Goal: Information Seeking & Learning: Learn about a topic

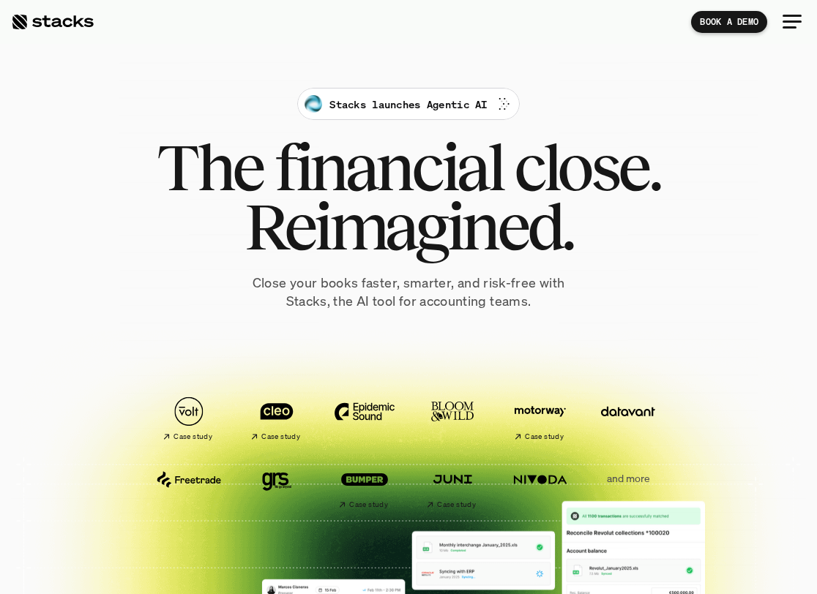
click at [450, 256] on span "Reimagined." at bounding box center [408, 226] width 329 height 59
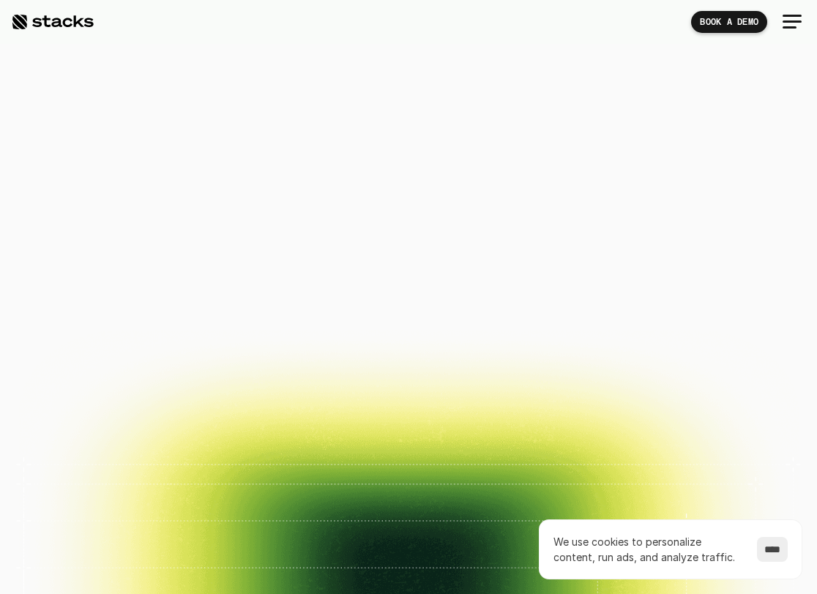
click at [450, 256] on span "Reimagined." at bounding box center [408, 226] width 329 height 59
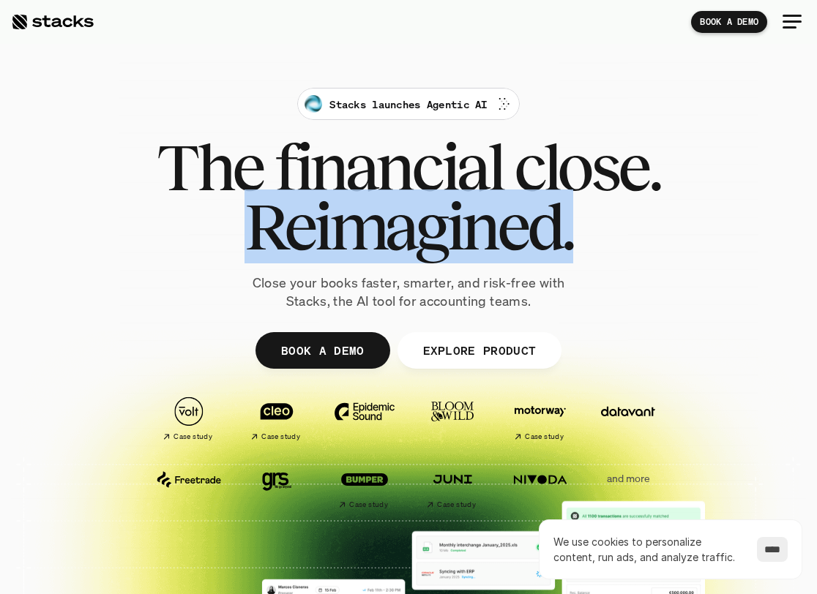
click at [450, 256] on span "Reimagined." at bounding box center [408, 226] width 329 height 59
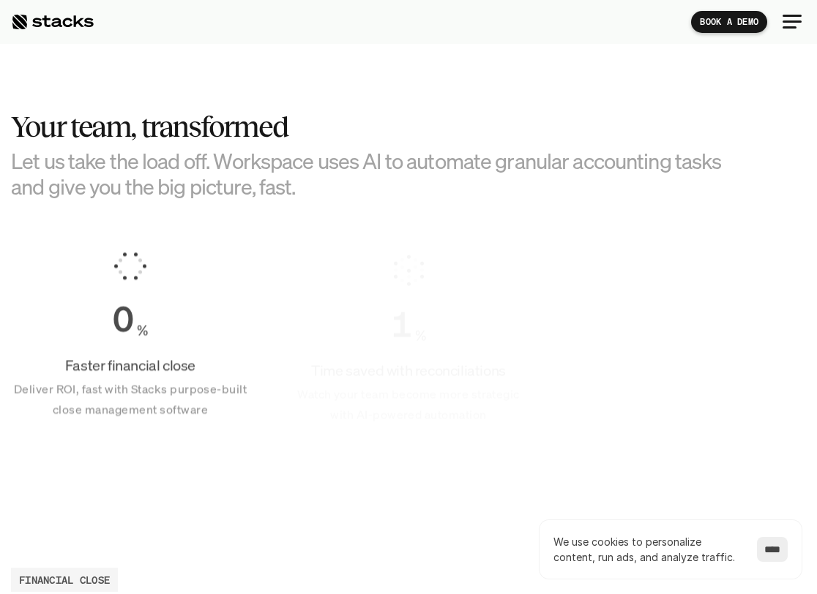
click at [450, 260] on div "1 % Time saved with reconciliations Watch your team become more strategic with …" at bounding box center [408, 339] width 239 height 207
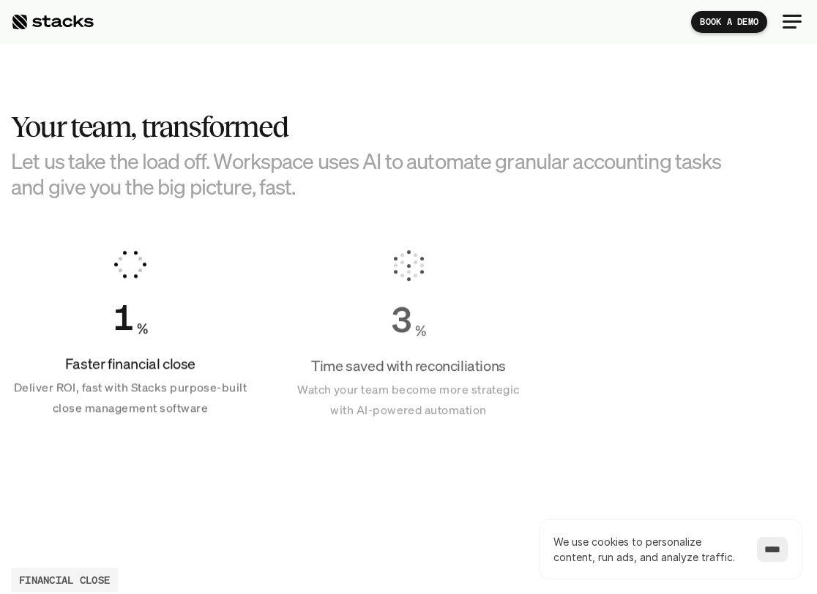
click at [450, 260] on div "3 % Time saved with reconciliations Watch your team become more strategic with …" at bounding box center [408, 334] width 239 height 207
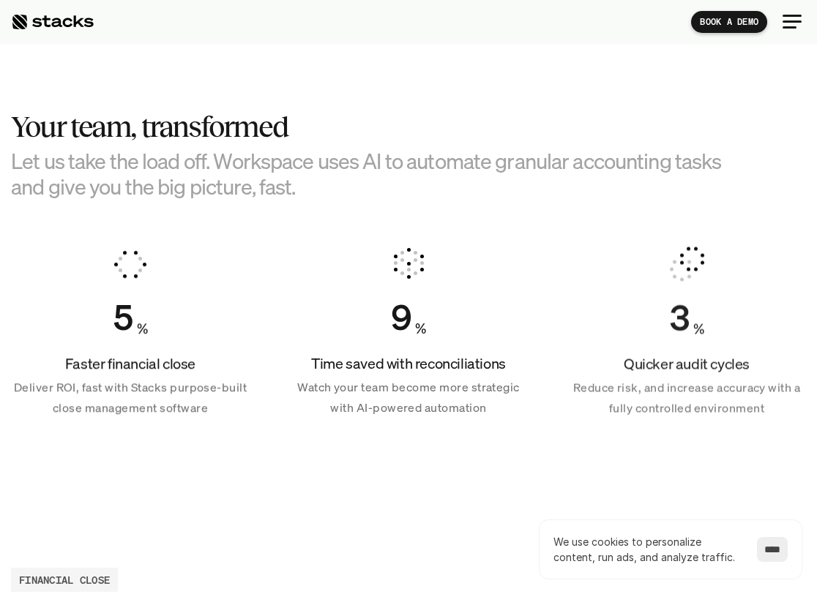
click at [435, 174] on h3 "Let us take the load off. Workspace uses AI to automate granular accounting tas…" at bounding box center [377, 174] width 732 height 51
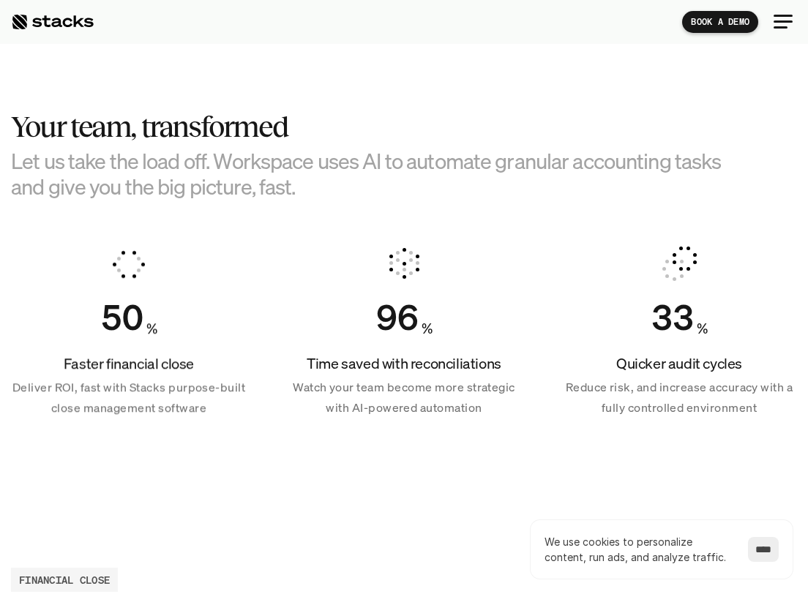
click at [208, 336] on div "50 %" at bounding box center [129, 317] width 236 height 42
click at [215, 371] on h4 "Faster financial close" at bounding box center [129, 363] width 236 height 20
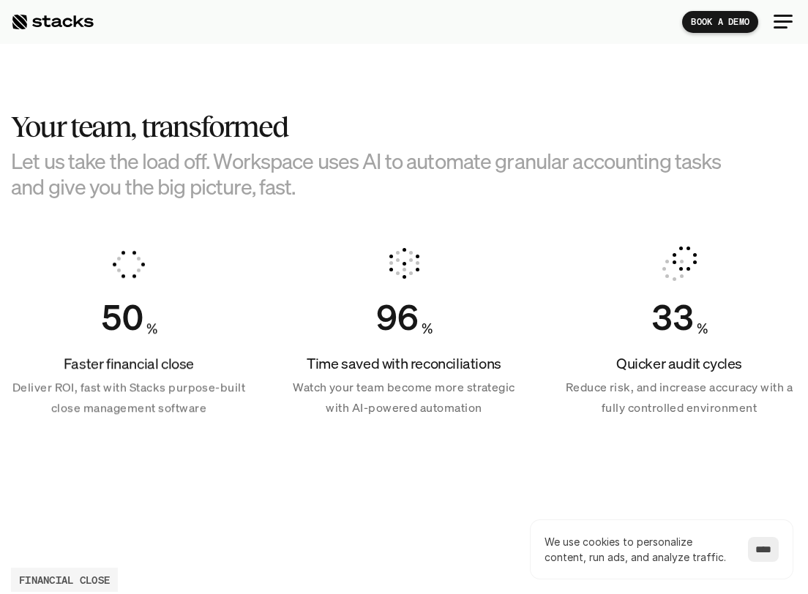
click at [215, 371] on h4 "Faster financial close" at bounding box center [129, 363] width 236 height 20
click at [467, 378] on p "Watch your team become more strategic with AI-powered automation" at bounding box center [404, 398] width 236 height 42
click at [456, 356] on h4 "Time saved with reconciliations" at bounding box center [404, 363] width 236 height 20
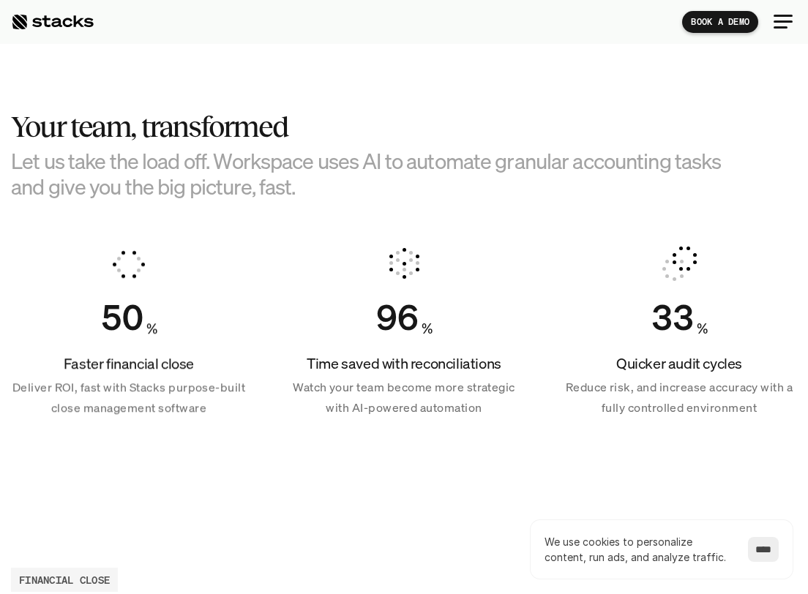
click at [459, 369] on h4 "Time saved with reconciliations" at bounding box center [404, 363] width 236 height 20
click at [459, 367] on h4 "Time saved with reconciliations" at bounding box center [404, 363] width 236 height 20
copy h4 "reconciliations"
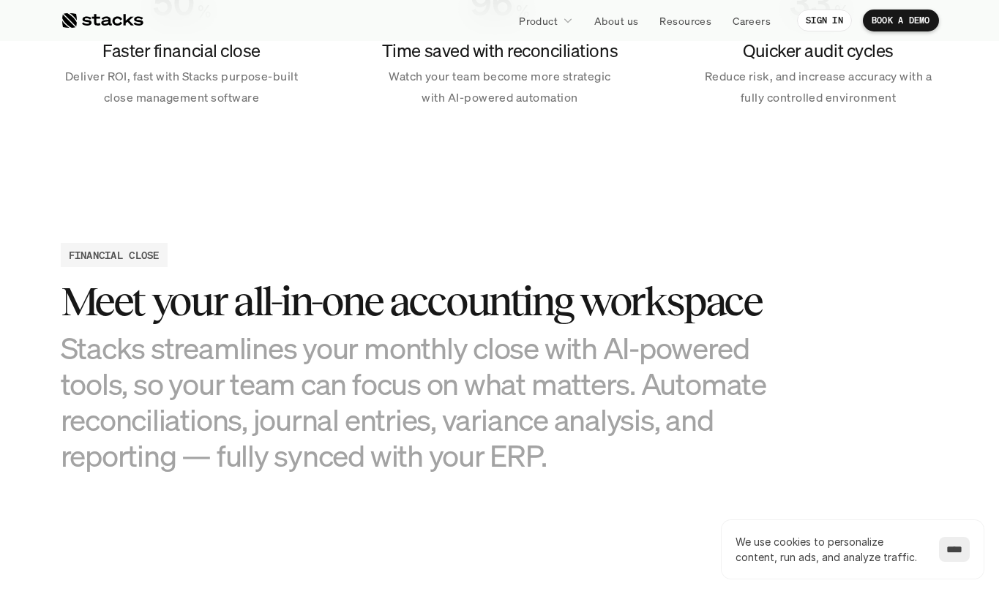
click at [409, 443] on h3 "Stacks streamlines your monthly close with AI-powered tools, so your team can f…" at bounding box center [427, 402] width 732 height 144
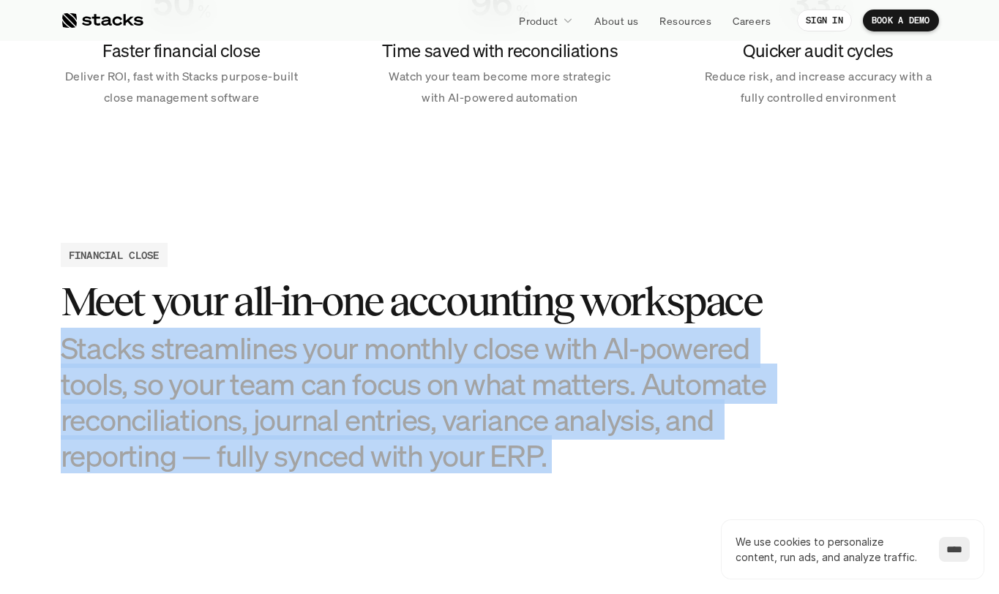
click at [409, 443] on h3 "Stacks streamlines your monthly close with AI-powered tools, so your team can f…" at bounding box center [427, 402] width 732 height 144
click at [346, 337] on h3 "Stacks streamlines your monthly close with AI-powered tools, so your team can f…" at bounding box center [427, 402] width 732 height 144
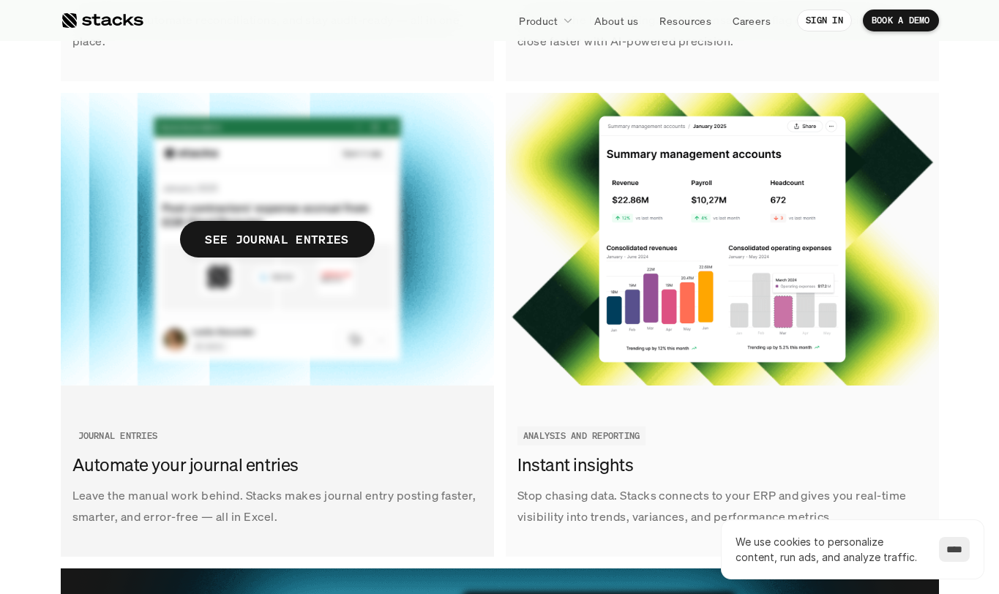
scroll to position [2159, 0]
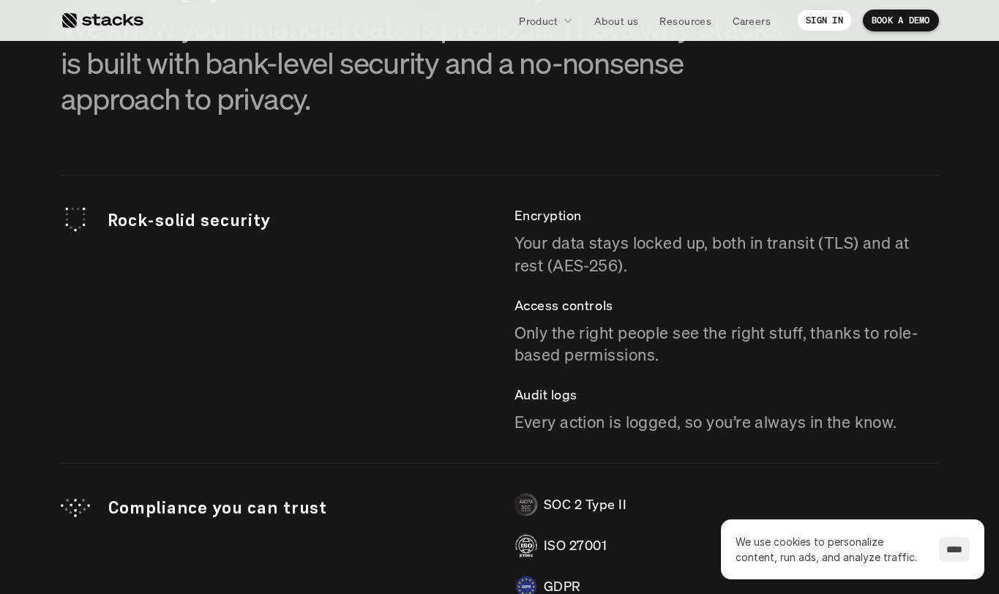
click at [661, 359] on p "Only the right people see the right stuff, thanks to role-based permissions." at bounding box center [726, 344] width 424 height 45
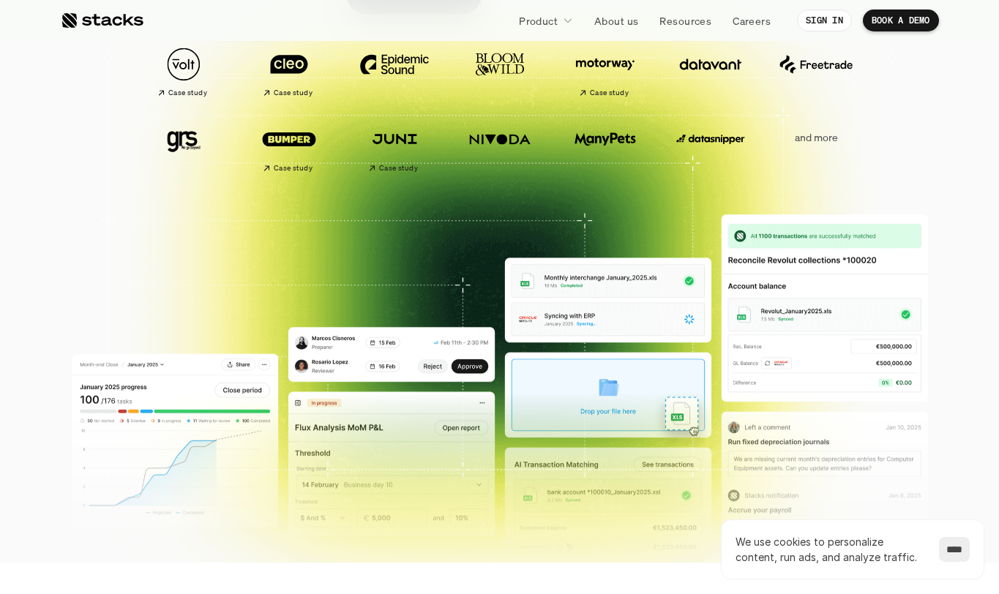
scroll to position [0, 0]
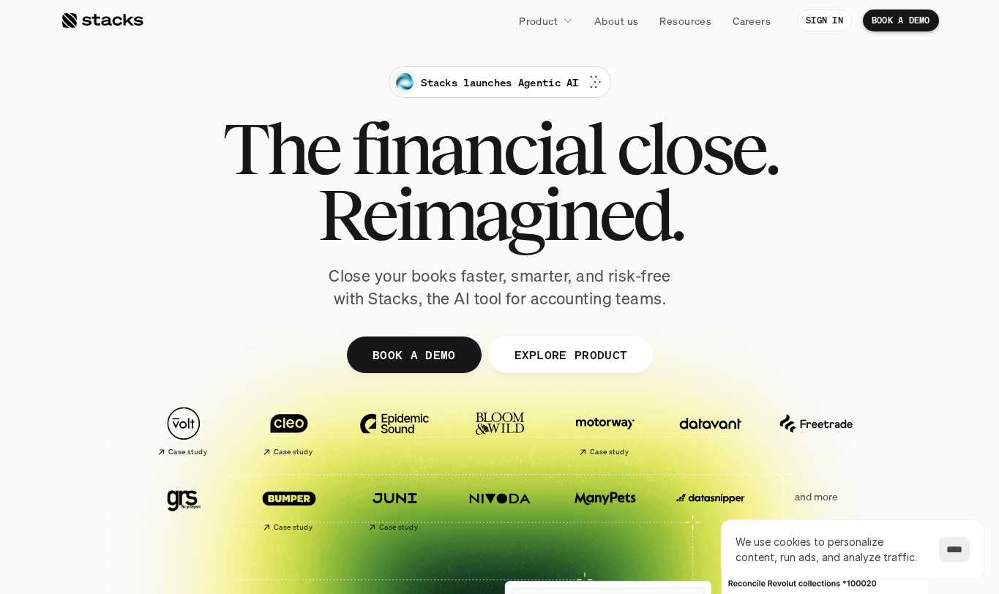
click at [500, 181] on span "Reimagined." at bounding box center [499, 214] width 365 height 66
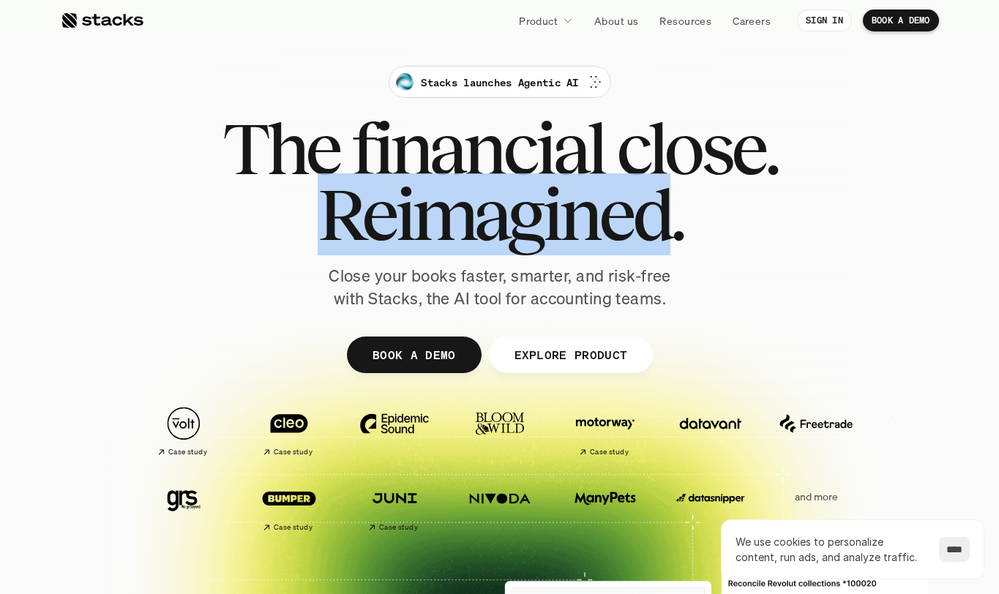
click at [500, 181] on span "Reimagined." at bounding box center [499, 214] width 365 height 66
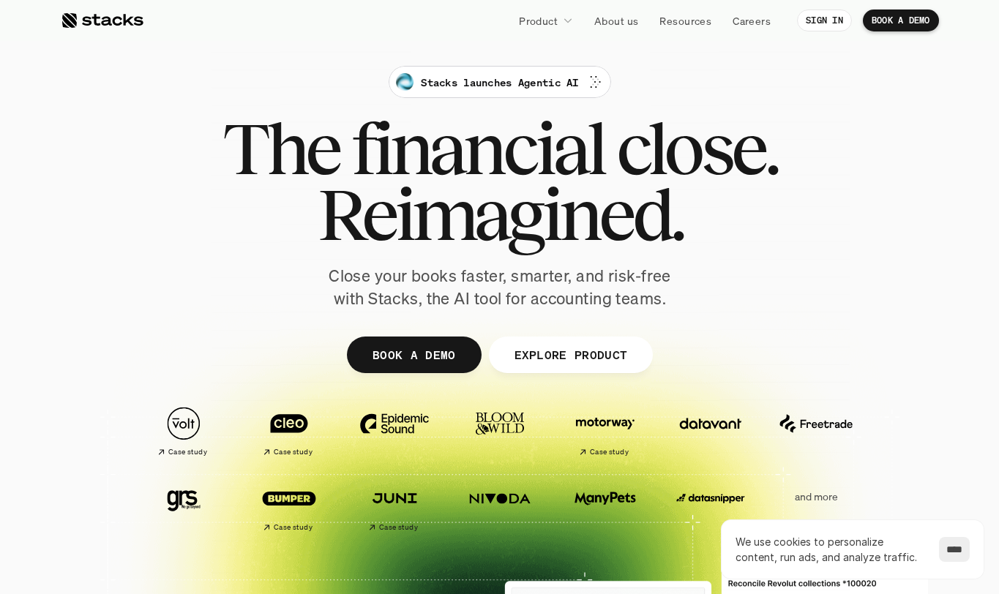
click at [497, 209] on span "Reimagined." at bounding box center [499, 214] width 365 height 66
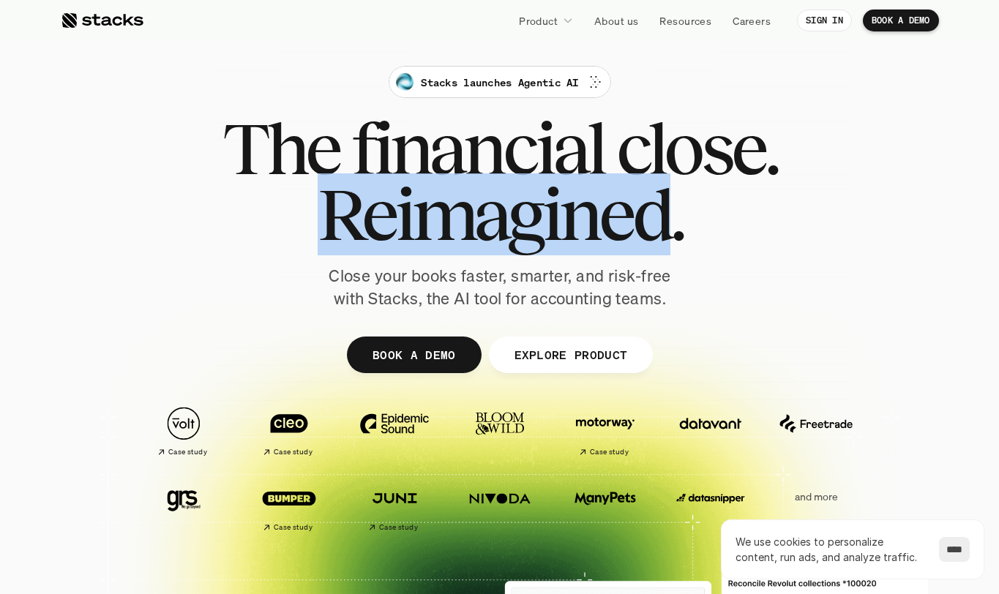
click at [497, 209] on span "Reimagined." at bounding box center [499, 214] width 365 height 66
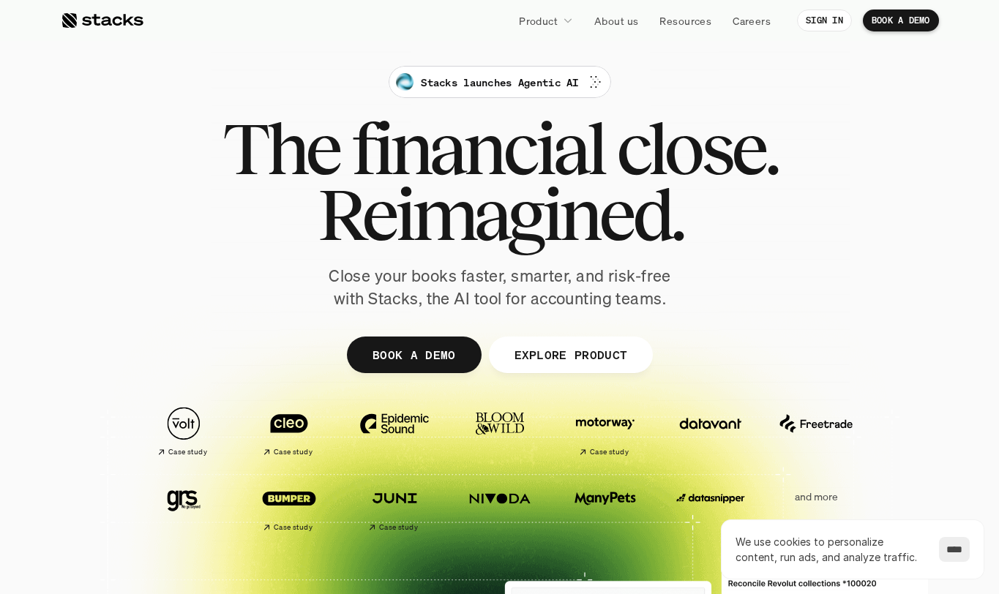
click at [670, 225] on span "Reimagined." at bounding box center [499, 214] width 365 height 66
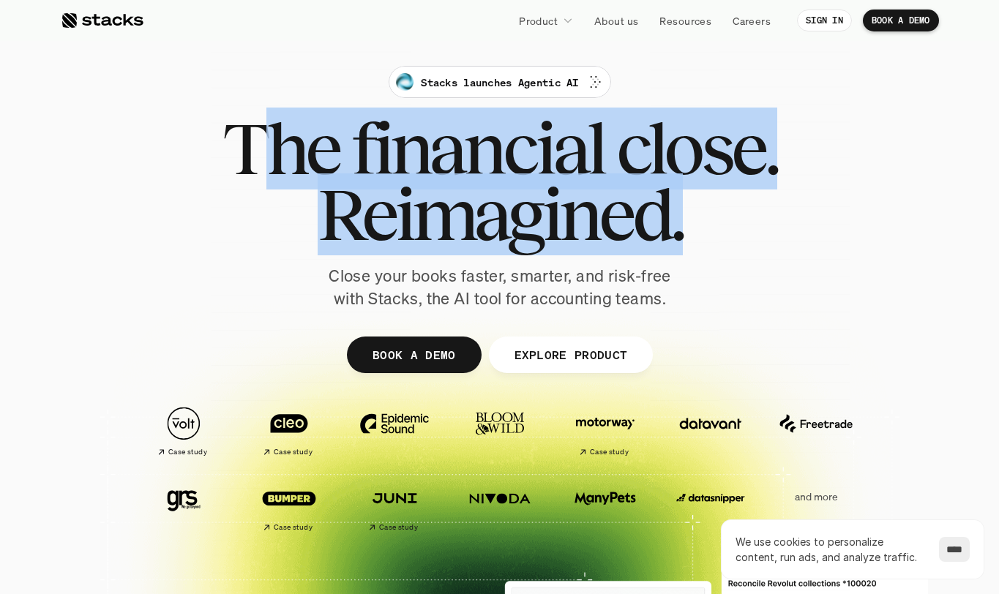
drag, startPoint x: 573, startPoint y: 228, endPoint x: 272, endPoint y: 140, distance: 313.3
click at [272, 140] on div "The financial close. Reimagined." at bounding box center [499, 182] width 555 height 132
click at [272, 140] on span "The" at bounding box center [280, 149] width 116 height 66
drag, startPoint x: 244, startPoint y: 146, endPoint x: 811, endPoint y: 210, distance: 570.7
click at [812, 211] on div "Stacks launches Agentic AI The financial close. Reimagined. Close your books fa…" at bounding box center [499, 188] width 819 height 244
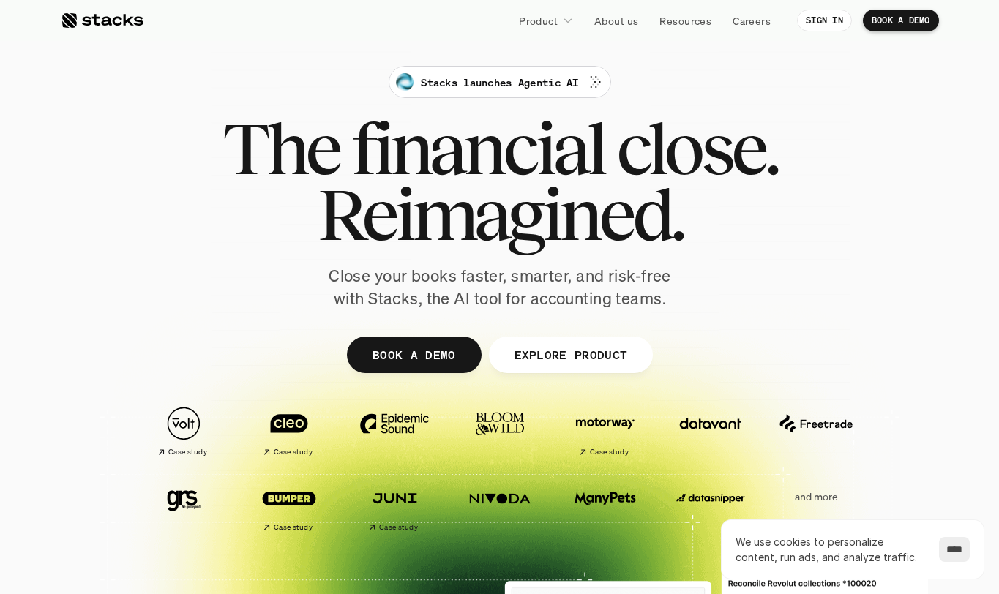
click at [811, 210] on div "Stacks launches Agentic AI The financial close. Reimagined. Close your books fa…" at bounding box center [499, 188] width 819 height 244
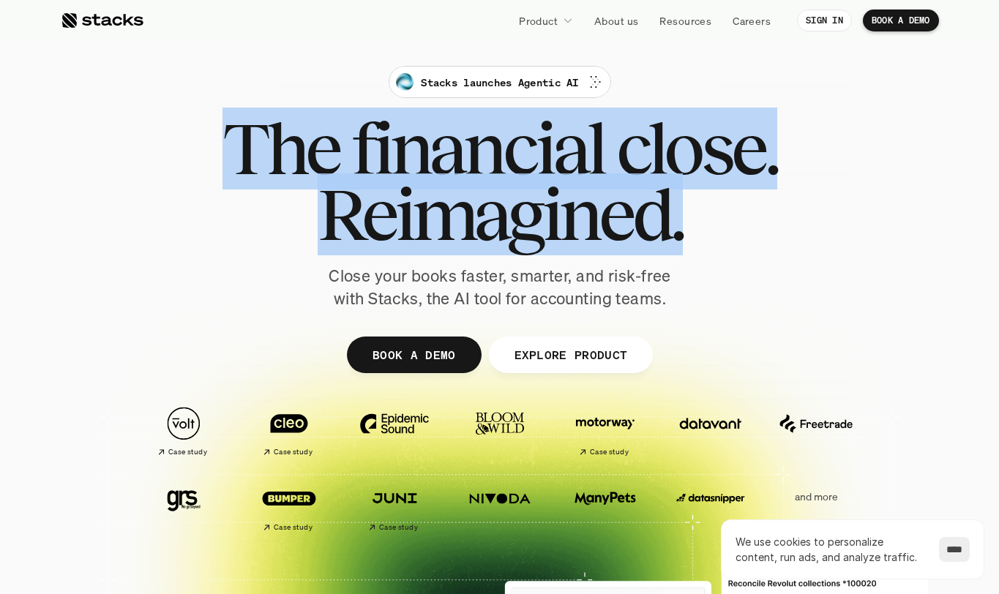
drag, startPoint x: 811, startPoint y: 210, endPoint x: 187, endPoint y: 168, distance: 625.5
click at [187, 168] on div "Stacks launches Agentic AI The financial close. Reimagined. Close your books fa…" at bounding box center [499, 188] width 819 height 244
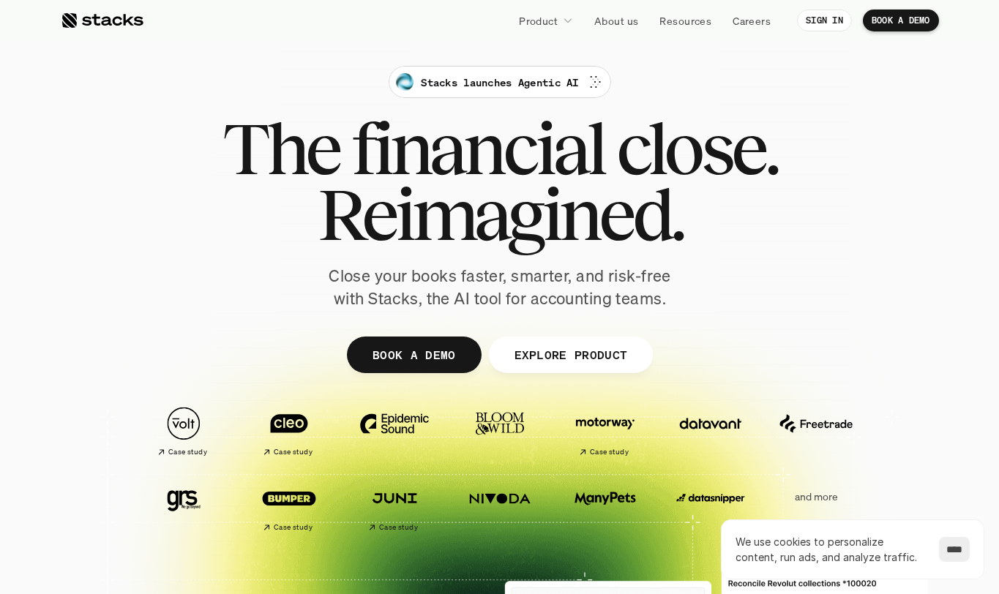
click at [187, 168] on div "Stacks launches Agentic AI The financial close. Reimagined. Close your books fa…" at bounding box center [499, 188] width 819 height 244
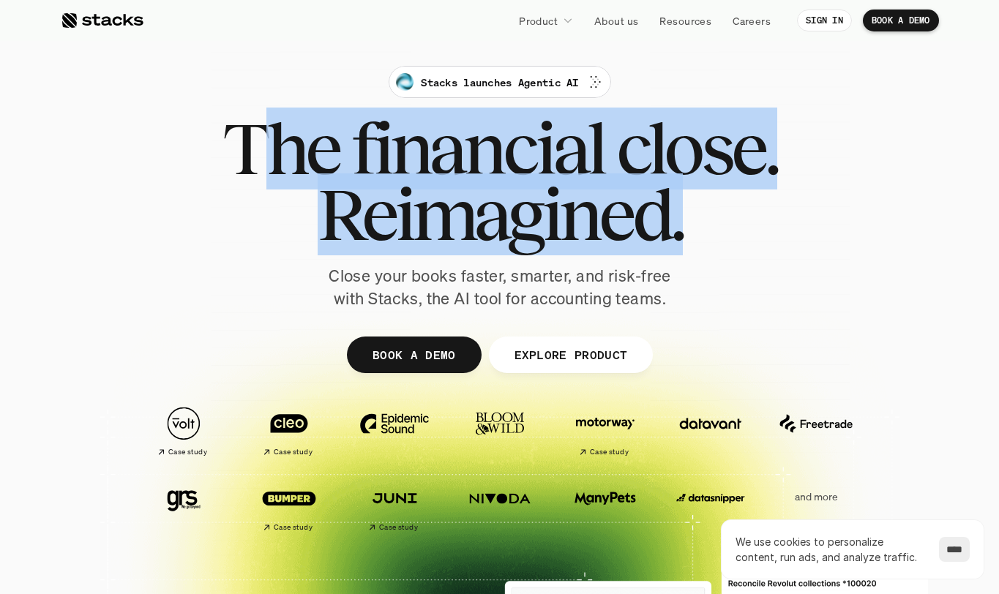
drag, startPoint x: 269, startPoint y: 154, endPoint x: 716, endPoint y: 254, distance: 458.0
click at [716, 255] on div "Stacks launches Agentic AI The financial close. Reimagined. Close your books fa…" at bounding box center [499, 188] width 819 height 244
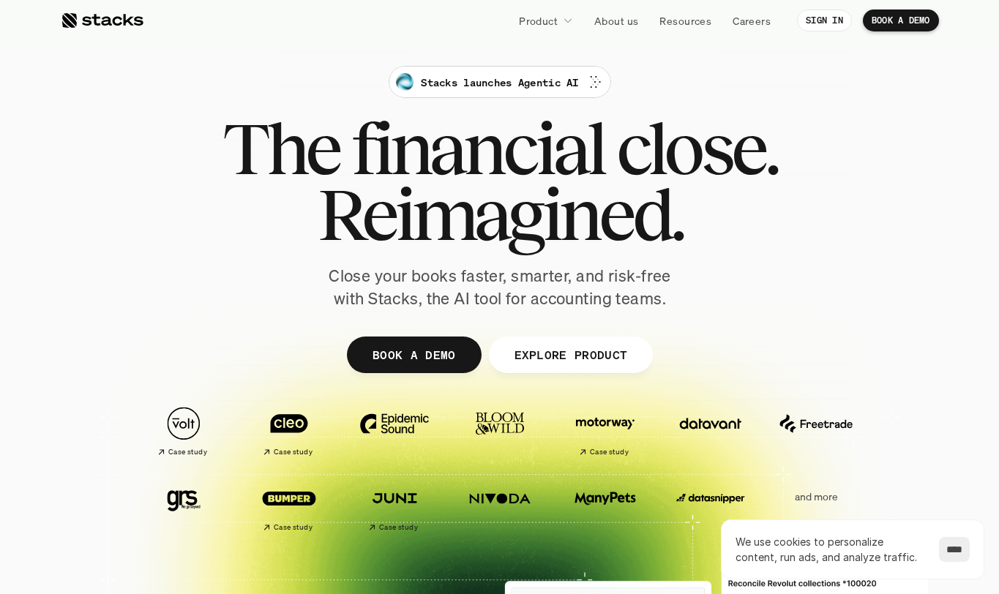
click at [716, 254] on div "Stacks launches Agentic AI The financial close. Reimagined. Close your books fa…" at bounding box center [499, 188] width 819 height 244
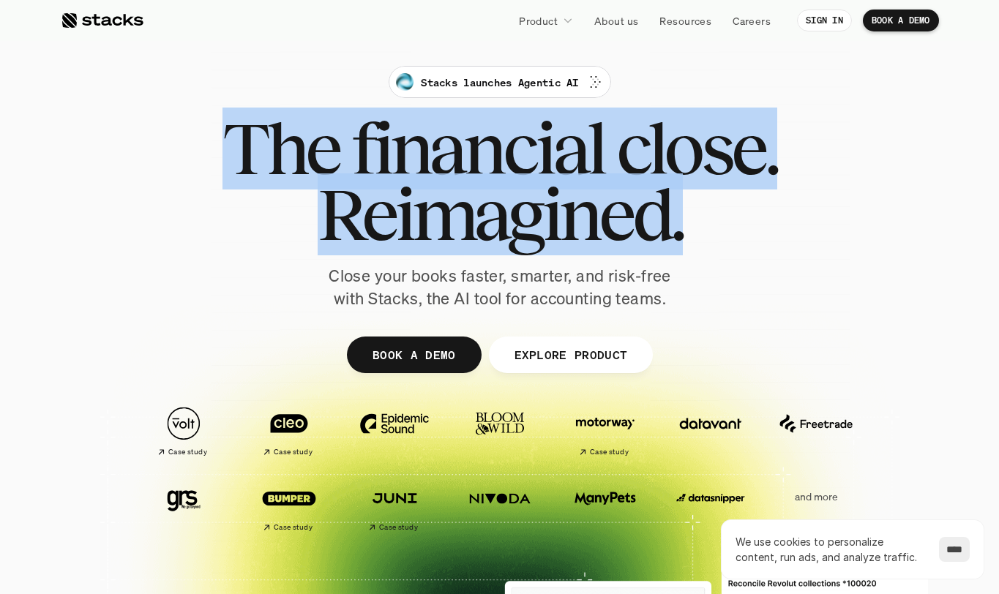
drag, startPoint x: 716, startPoint y: 254, endPoint x: 219, endPoint y: 174, distance: 503.9
click at [219, 174] on div "Stacks launches Agentic AI The financial close. Reimagined. Close your books fa…" at bounding box center [499, 188] width 819 height 244
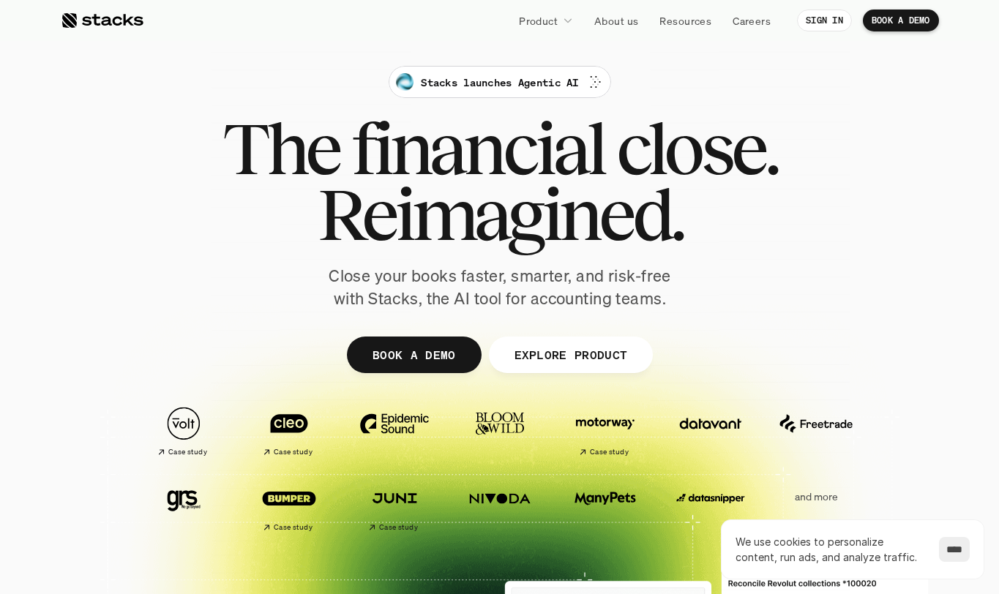
click at [219, 174] on div "Stacks launches Agentic AI The financial close. Reimagined. Close your books fa…" at bounding box center [499, 188] width 819 height 244
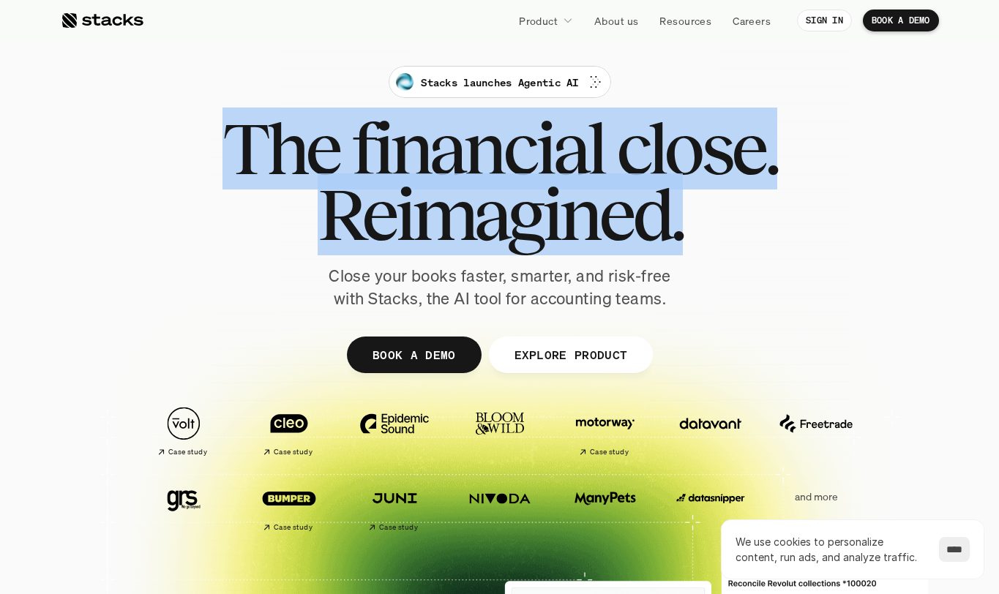
drag, startPoint x: 219, startPoint y: 174, endPoint x: 785, endPoint y: 270, distance: 574.3
click at [786, 271] on div "Stacks launches Agentic AI The financial close. Reimagined. Close your books fa…" at bounding box center [499, 188] width 819 height 244
click at [785, 270] on div "Stacks launches Agentic AI The financial close. Reimagined. Close your books fa…" at bounding box center [499, 188] width 819 height 244
